Goal: Information Seeking & Learning: Learn about a topic

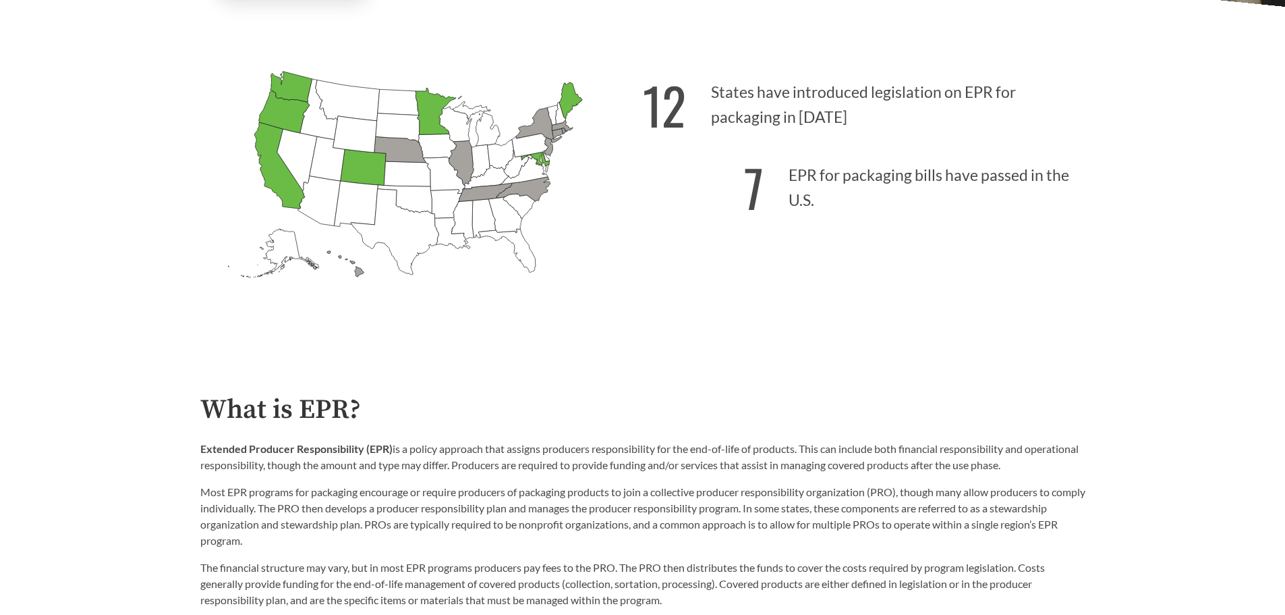
scroll to position [472, 0]
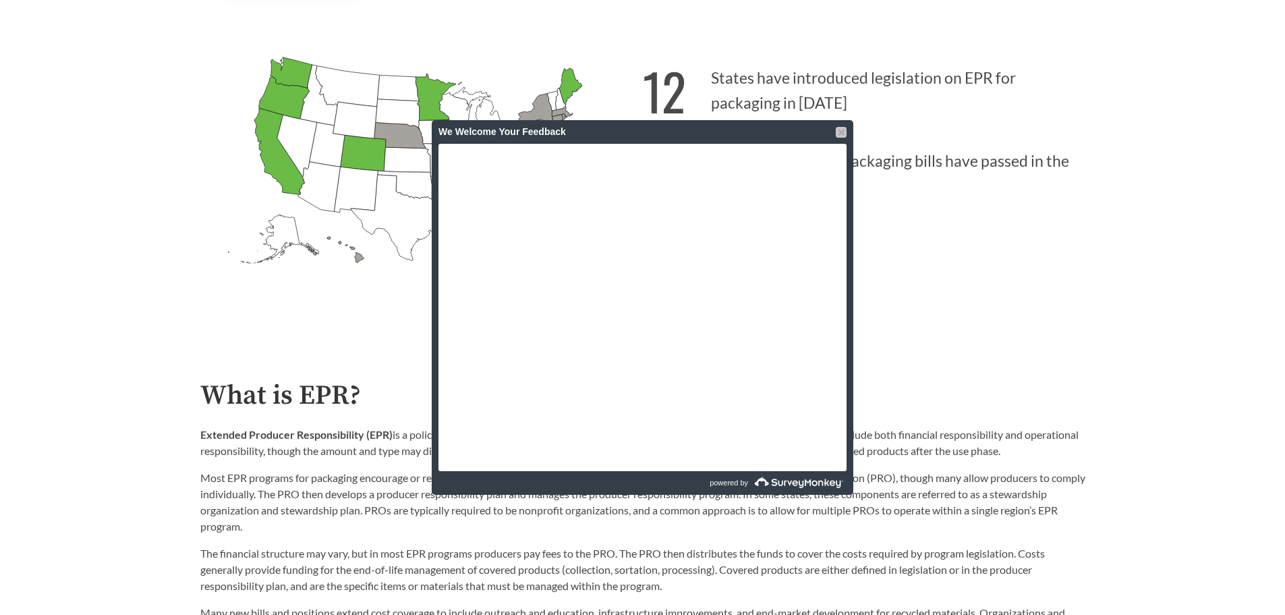
click at [841, 130] on div at bounding box center [841, 132] width 11 height 11
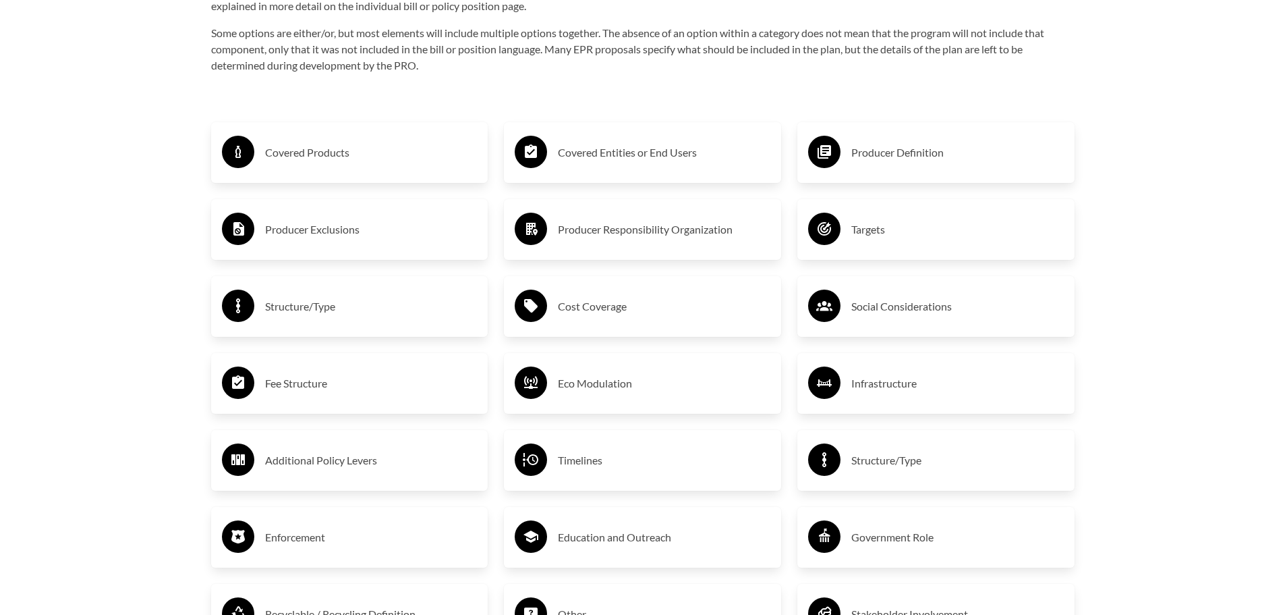
scroll to position [2379, 0]
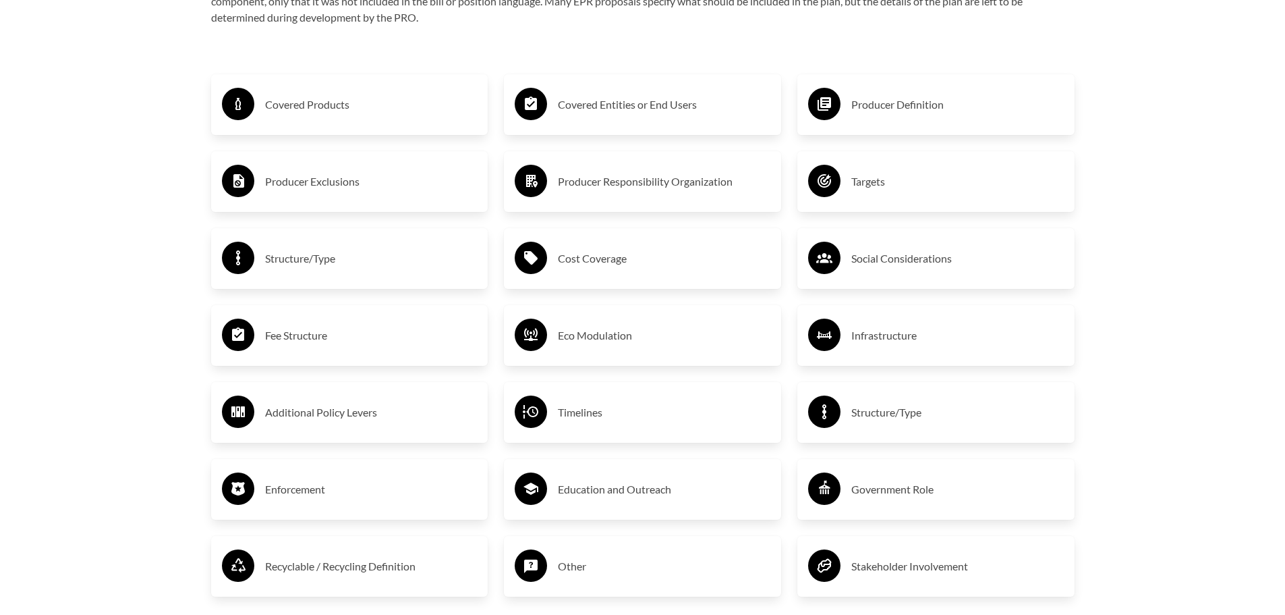
click at [374, 105] on h3 "Covered Products" at bounding box center [371, 105] width 213 height 22
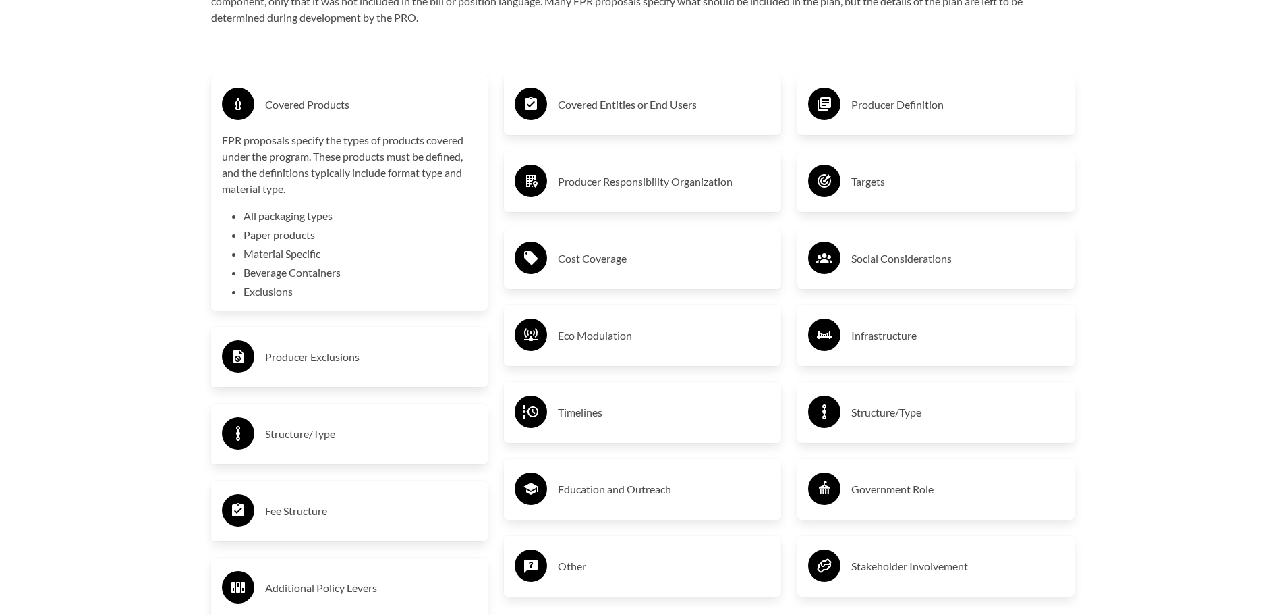
click at [309, 352] on h3 "Producer Exclusions" at bounding box center [371, 357] width 213 height 22
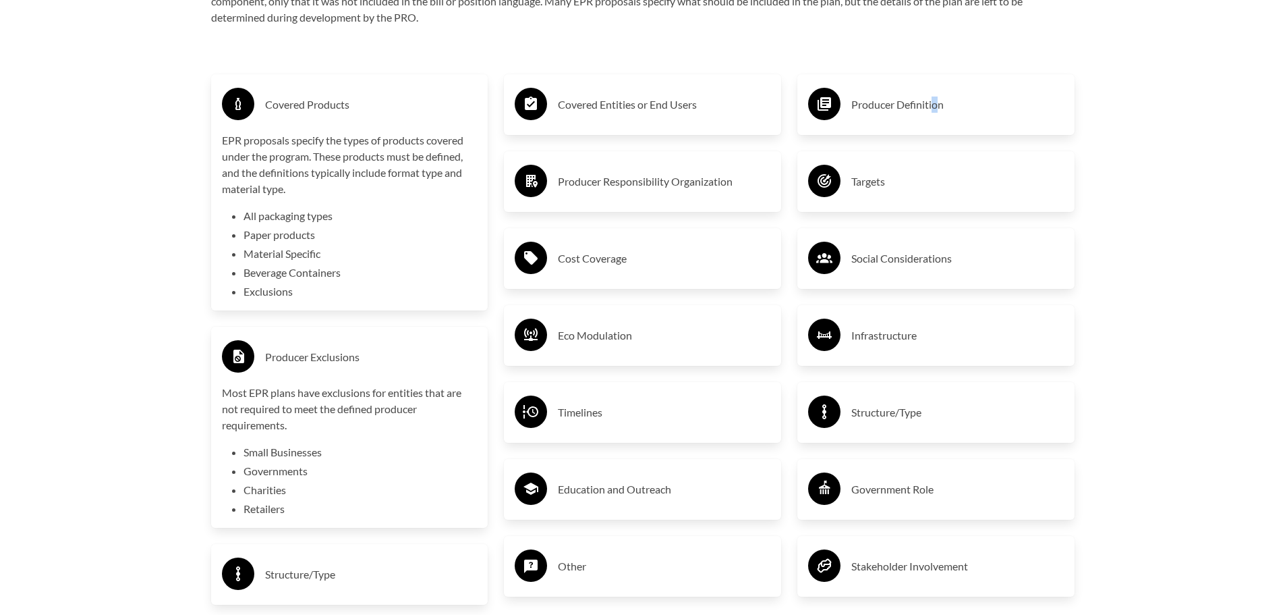
click at [934, 103] on h3 "Producer Definition" at bounding box center [957, 105] width 213 height 22
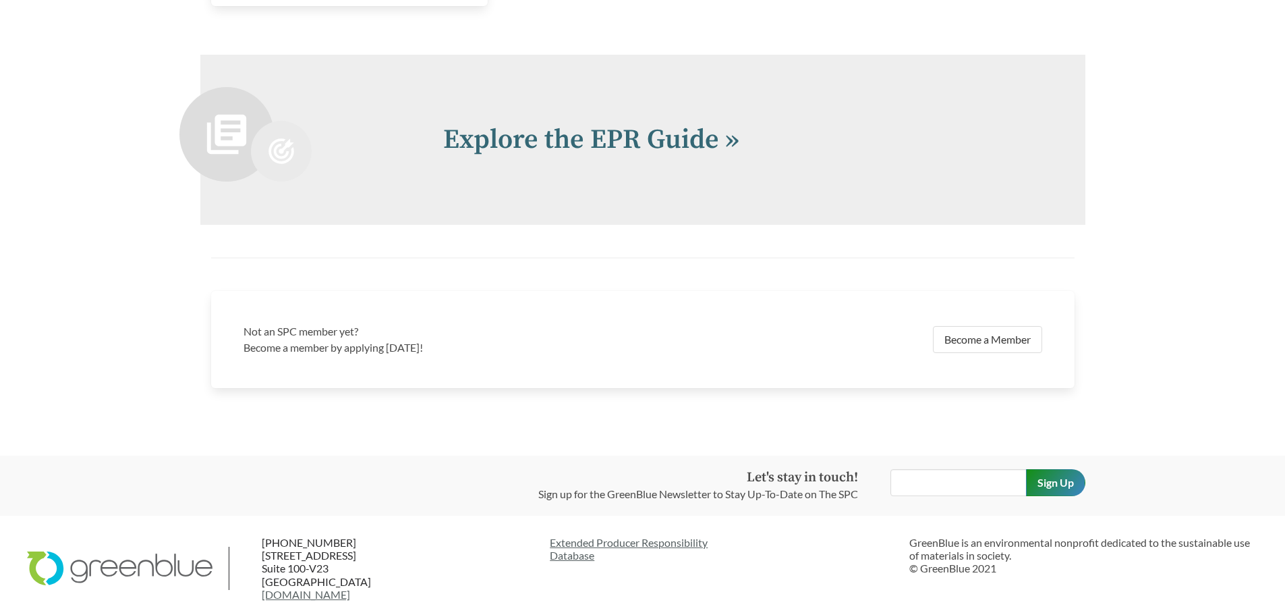
scroll to position [3294, 0]
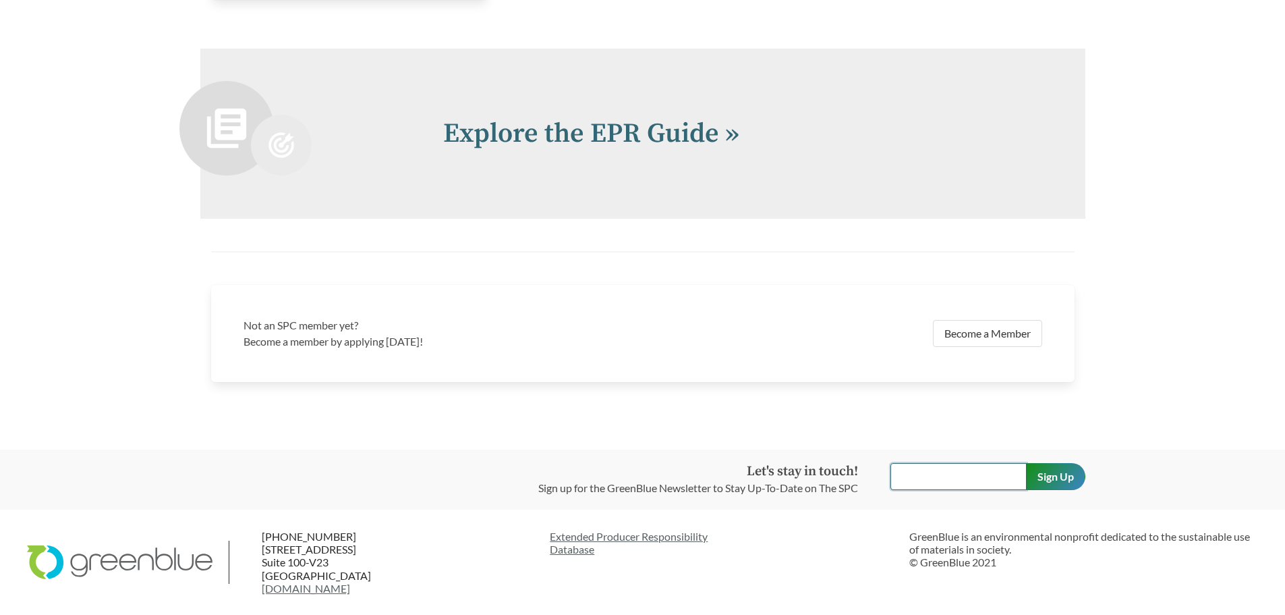
click at [924, 472] on input "text" at bounding box center [959, 476] width 136 height 27
type input "[EMAIL_ADDRESS][DOMAIN_NAME]"
click at [1067, 482] on input "Sign Up" at bounding box center [1055, 476] width 59 height 27
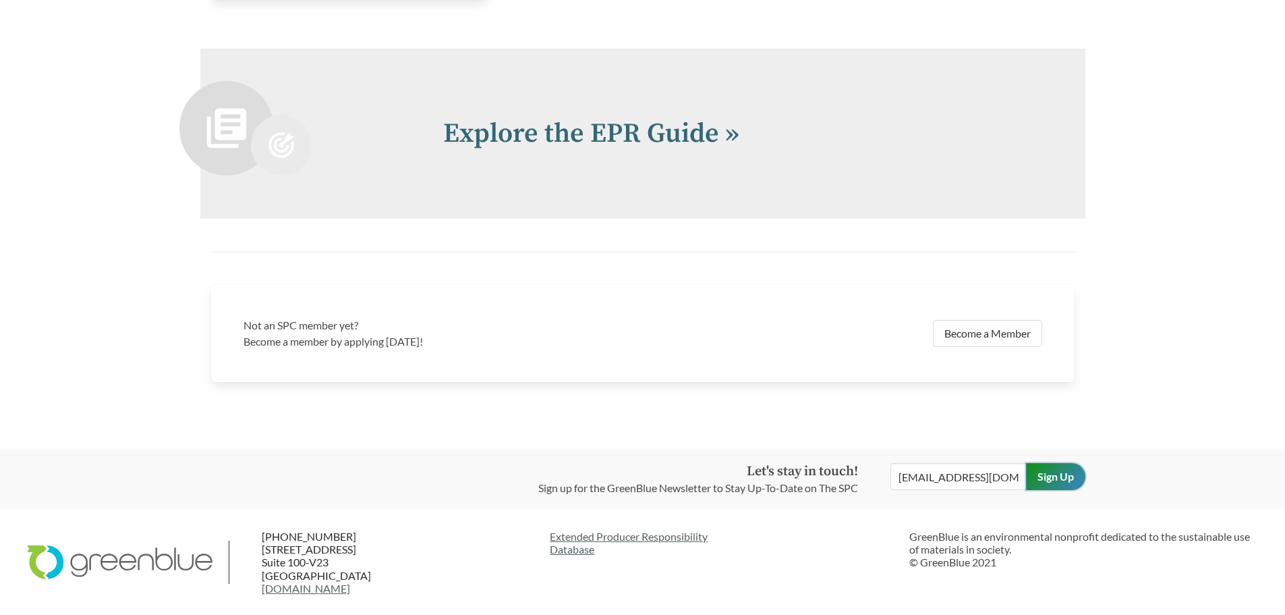
click at [1067, 482] on input "Sign Up" at bounding box center [1055, 476] width 59 height 27
click at [1073, 475] on input "Sign Up" at bounding box center [1055, 476] width 59 height 27
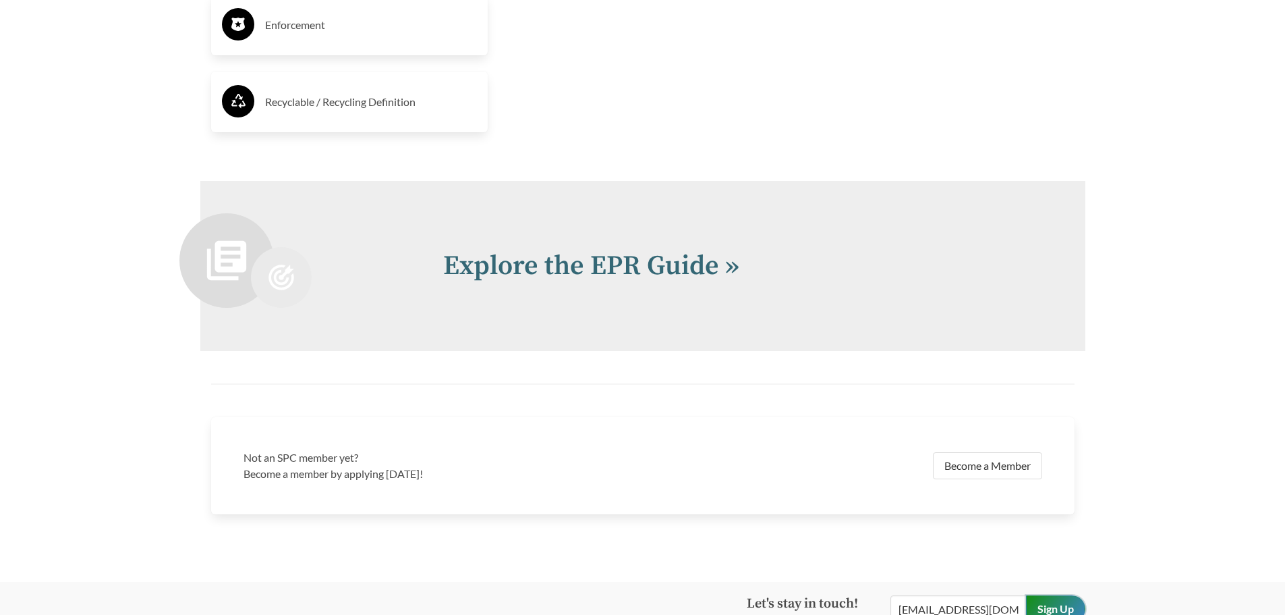
scroll to position [3091, 0]
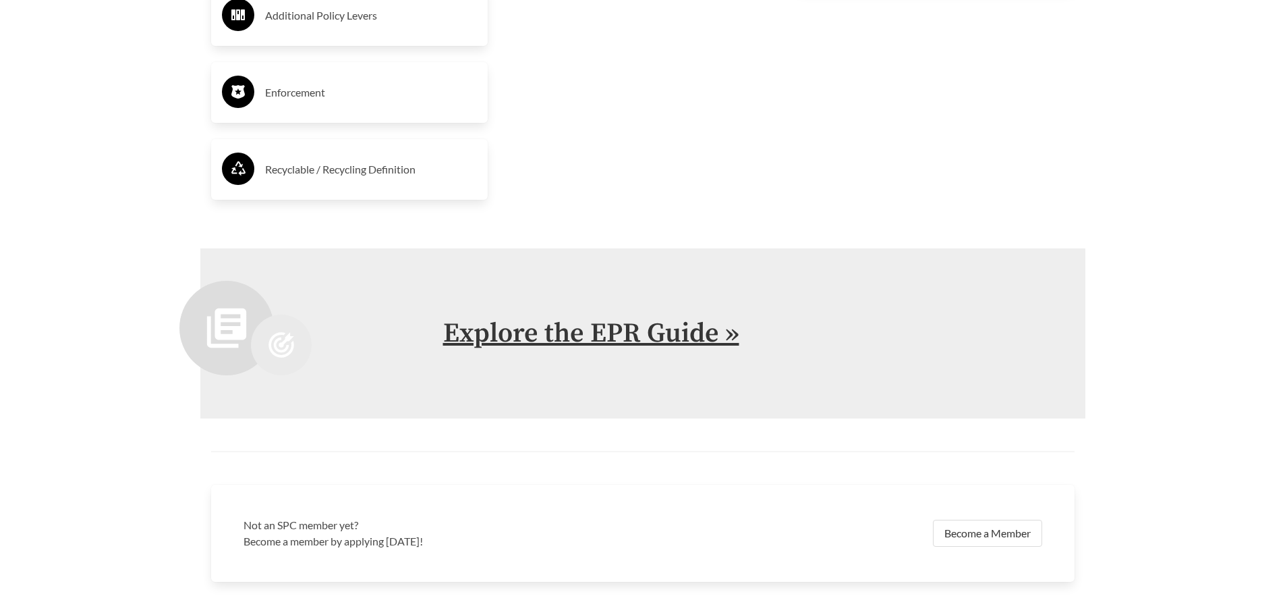
click at [704, 340] on link "Explore the EPR Guide »" at bounding box center [591, 333] width 296 height 34
